Goal: Task Accomplishment & Management: Manage account settings

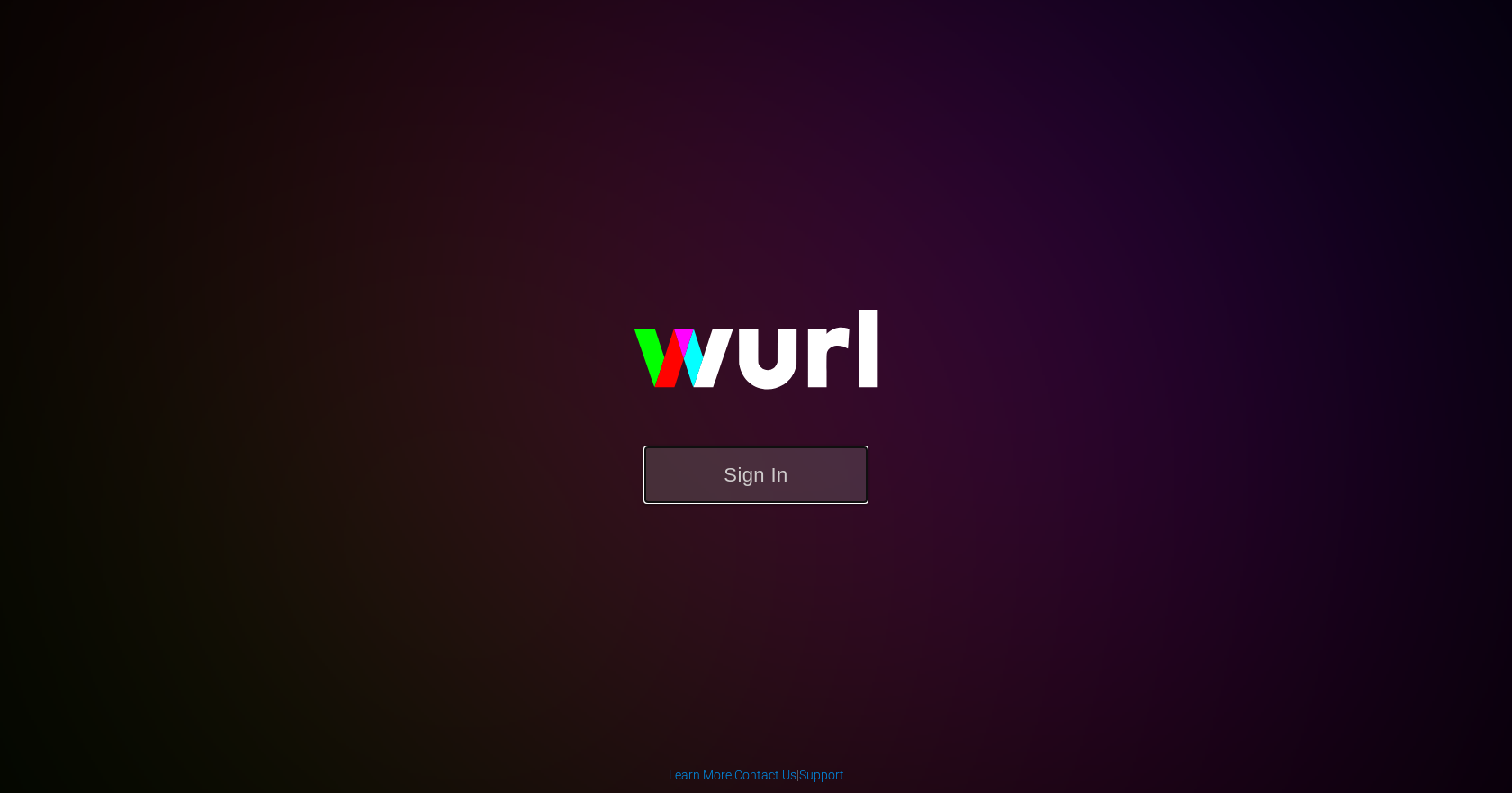
click at [744, 485] on button "Sign In" at bounding box center [756, 474] width 225 height 58
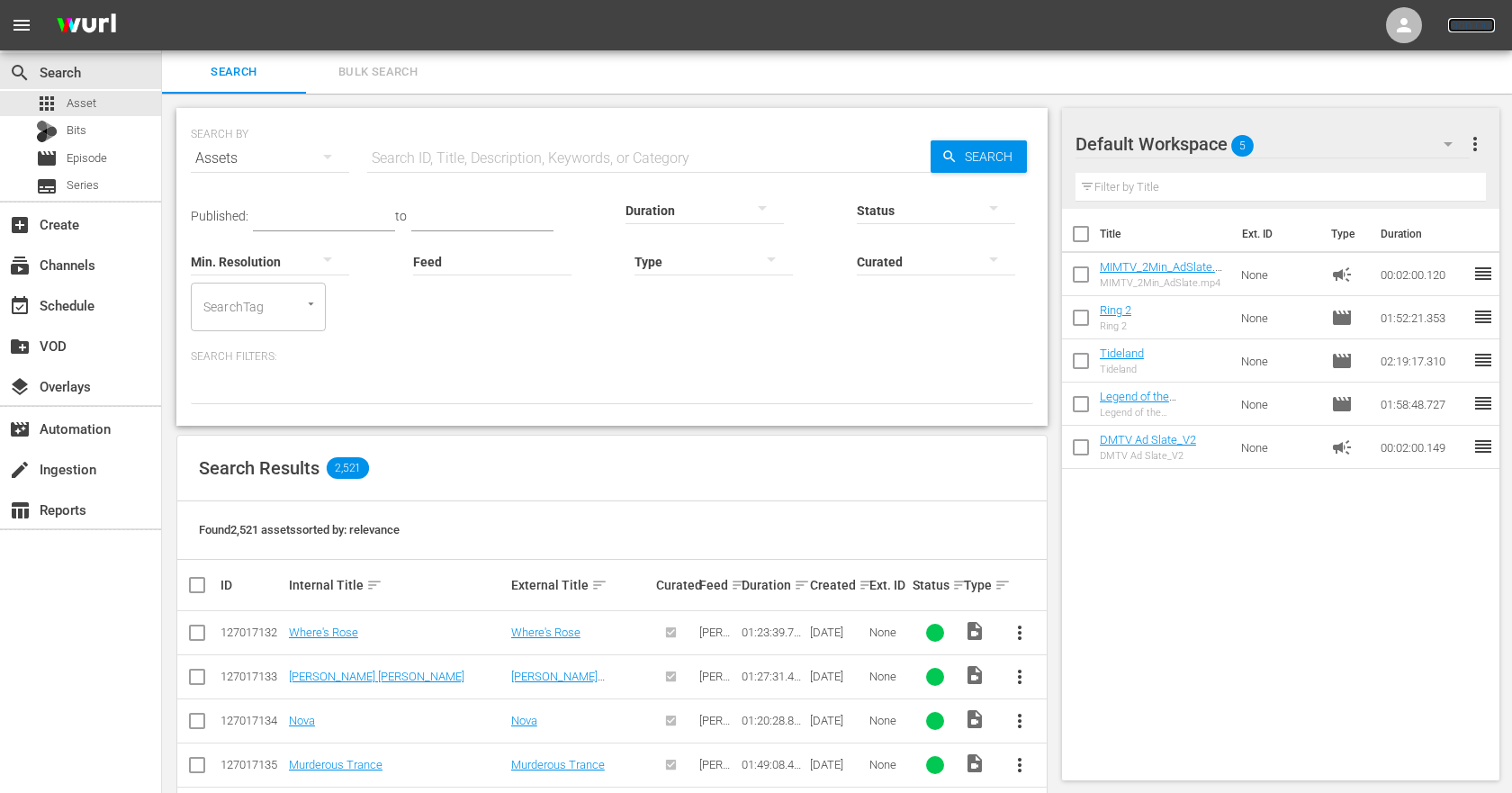
click at [1470, 22] on link "Sign Out" at bounding box center [1471, 25] width 47 height 15
